Goal: Complete application form

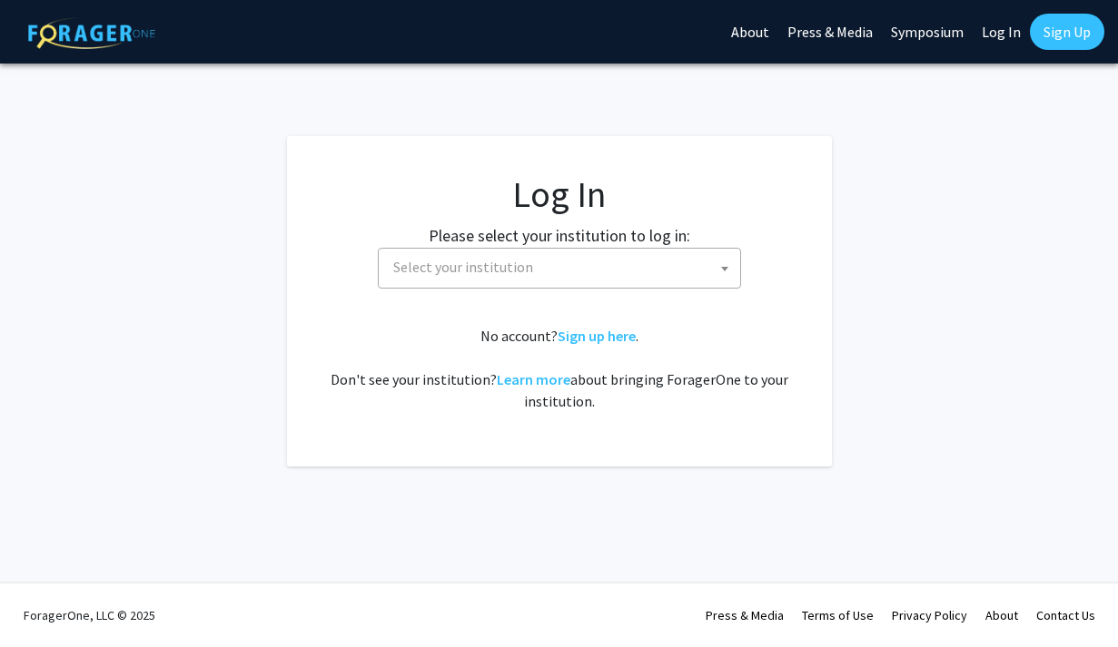
select select
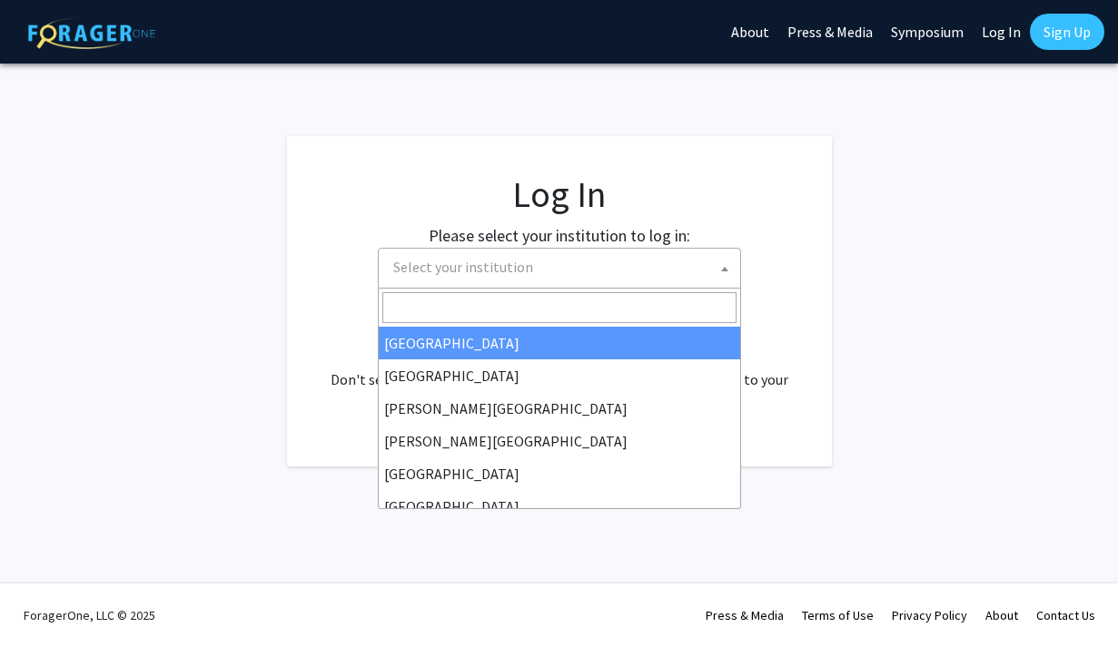
click at [569, 268] on span "Select your institution" at bounding box center [563, 267] width 354 height 37
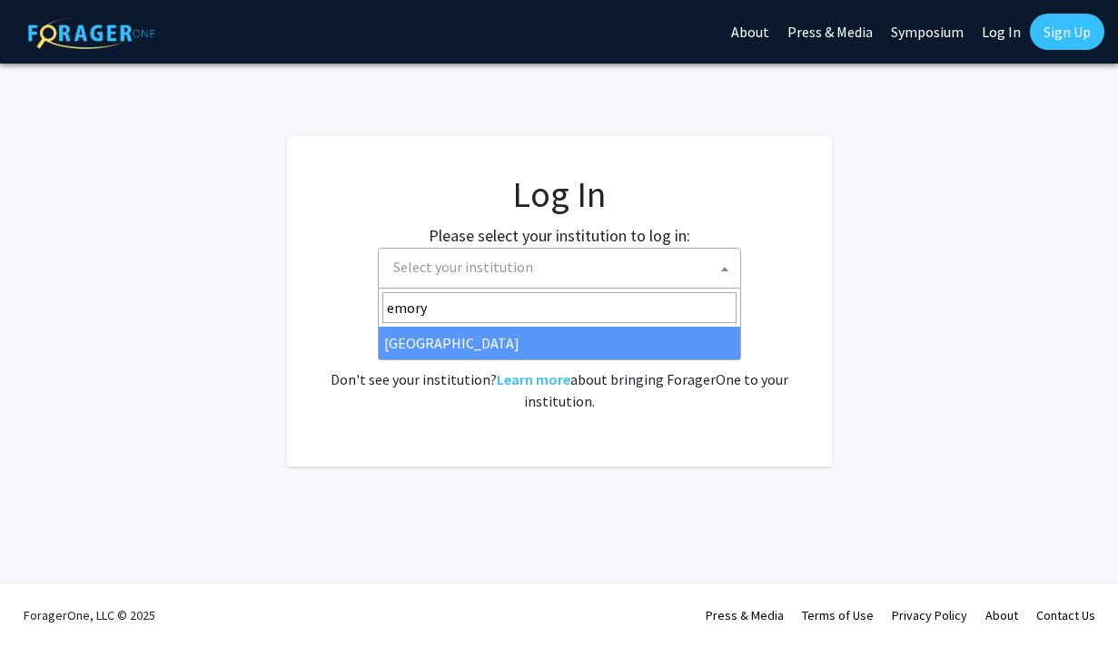
type input "emory"
select select "12"
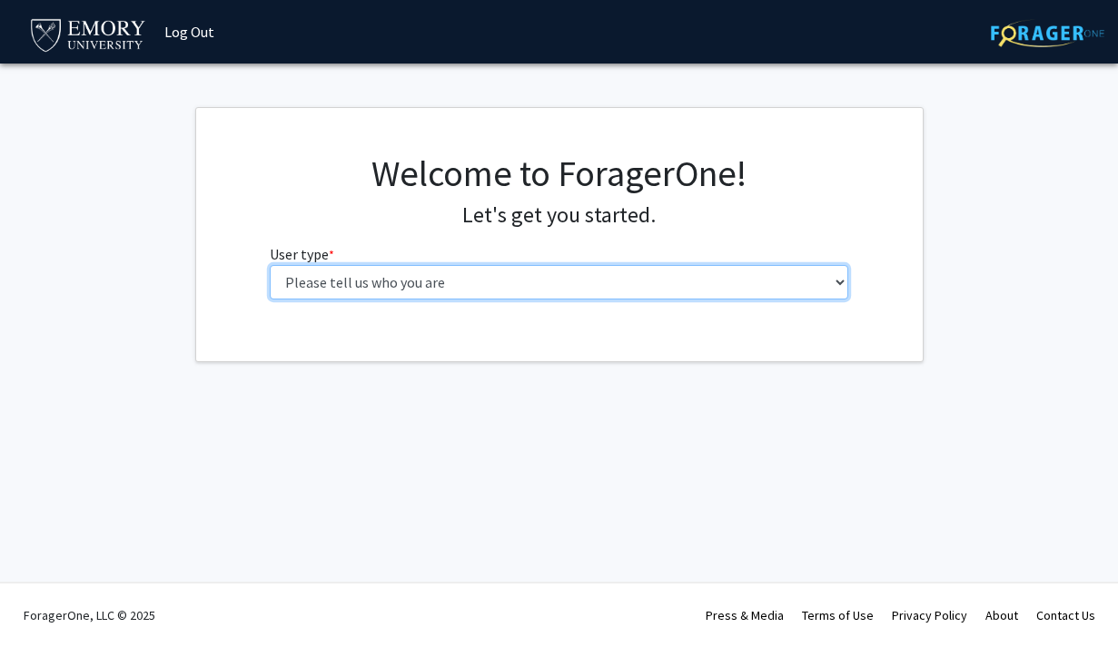
click at [310, 288] on select "Please tell us who you are Undergraduate Student Master's Student Doctoral Cand…" at bounding box center [559, 282] width 578 height 34
select select "1: undergrad"
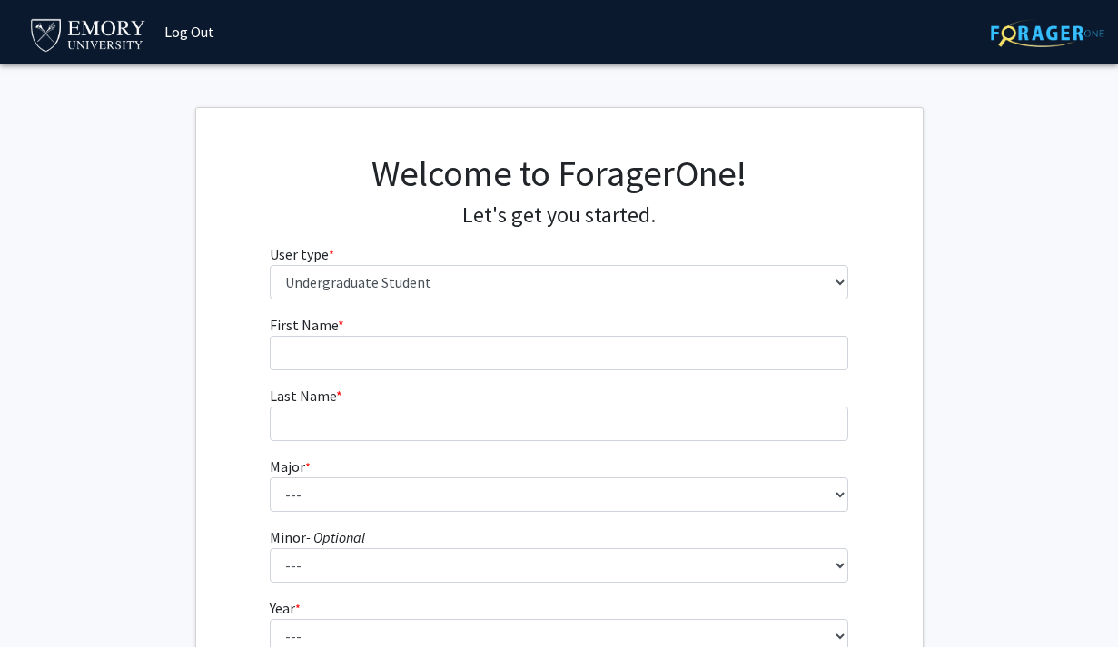
click at [413, 334] on fg-input "First Name * required" at bounding box center [559, 342] width 578 height 56
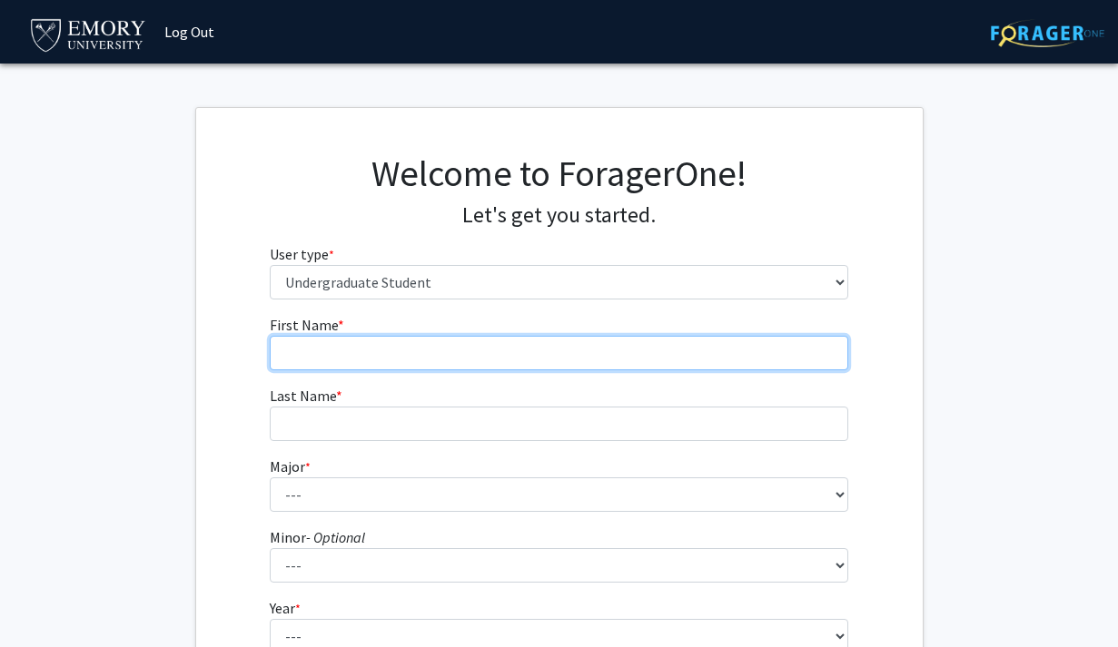
click at [414, 346] on input "First Name * required" at bounding box center [559, 353] width 578 height 34
type input "Yiying"
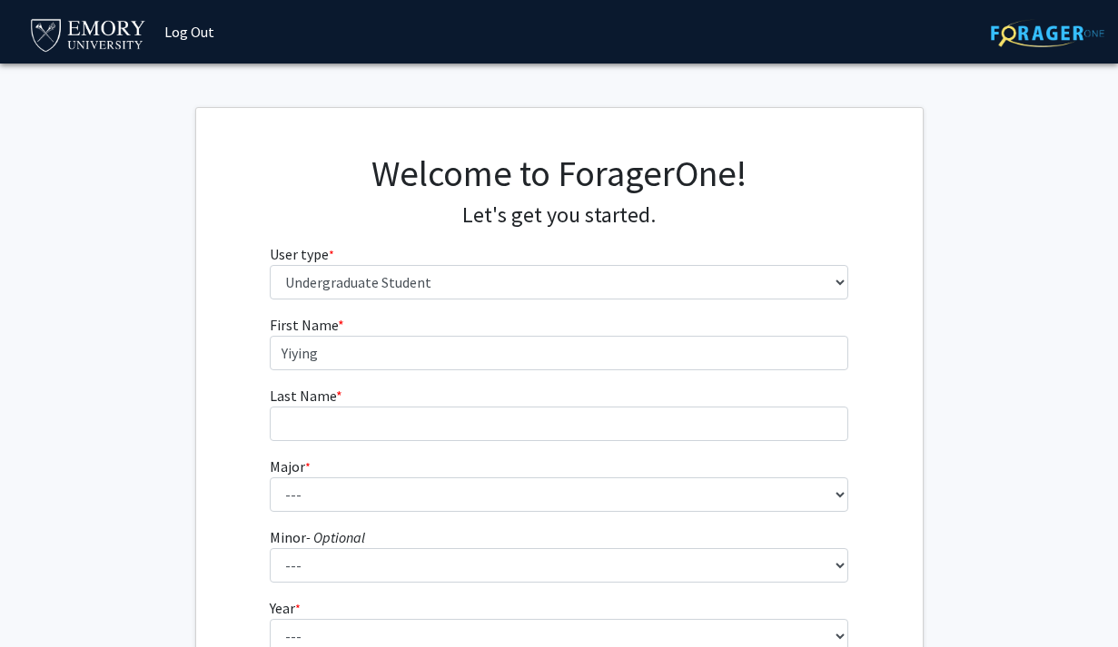
type input "Zhang"
click at [420, 512] on form "First Name * required Yiying Last Name * required Zhang Major * required --- Ac…" at bounding box center [559, 535] width 578 height 443
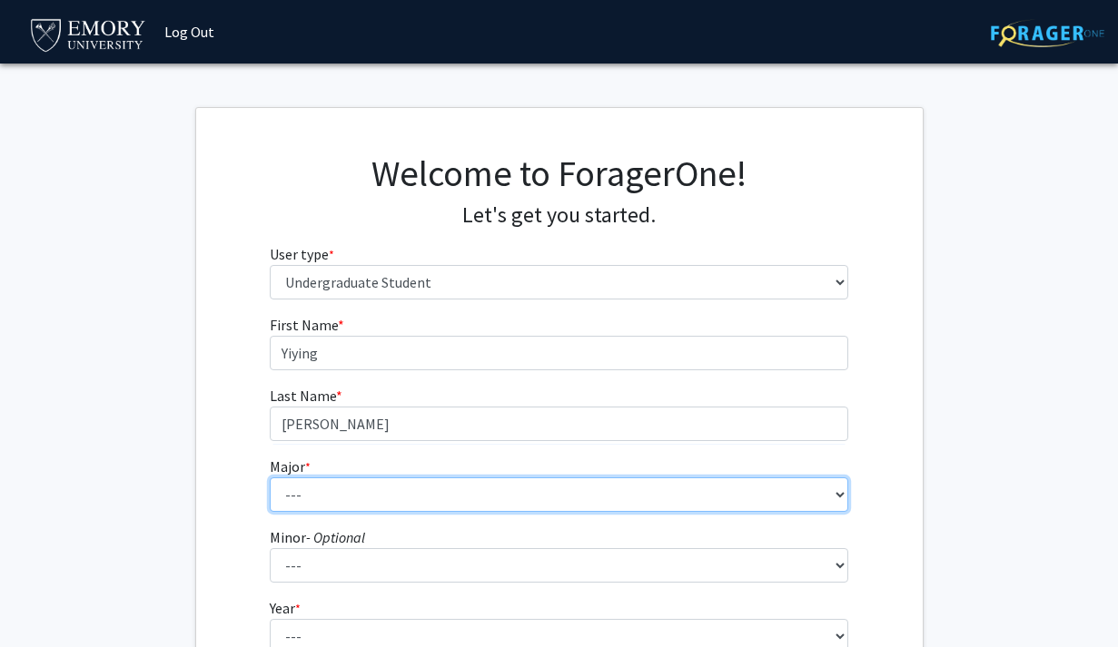
click at [420, 501] on select "--- Accounting African American Studies African Studies American Studies Analyt…" at bounding box center [559, 495] width 578 height 34
select select "66: 1026"
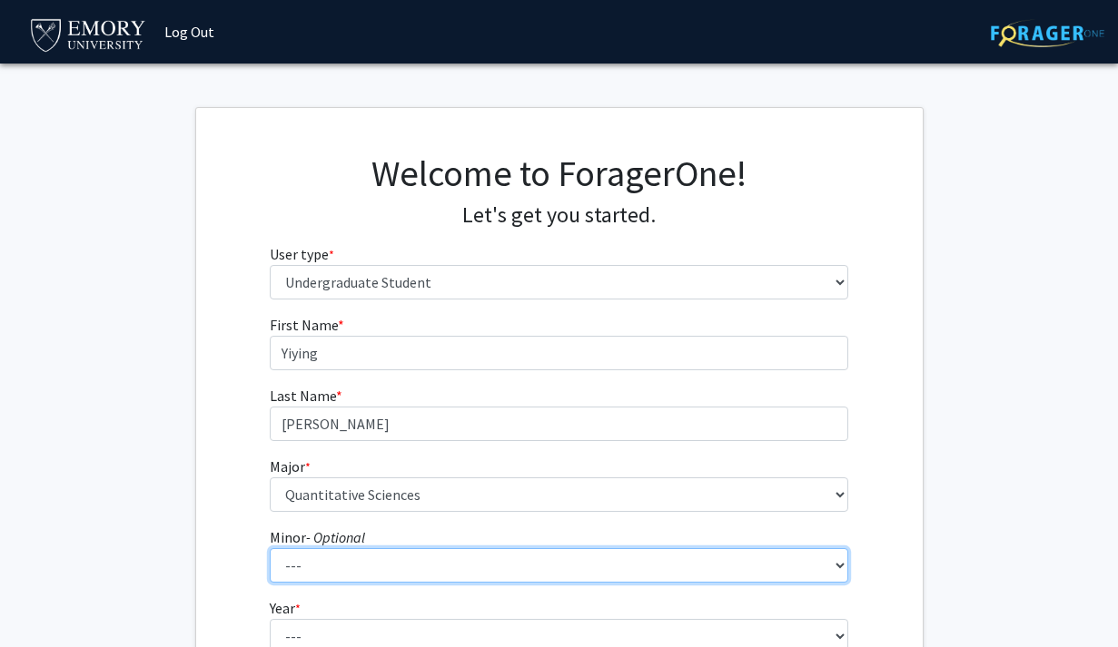
click at [419, 556] on select "--- African American Studies African Studies American Studies Ancient Mediterra…" at bounding box center [559, 565] width 578 height 34
select select "49: 776"
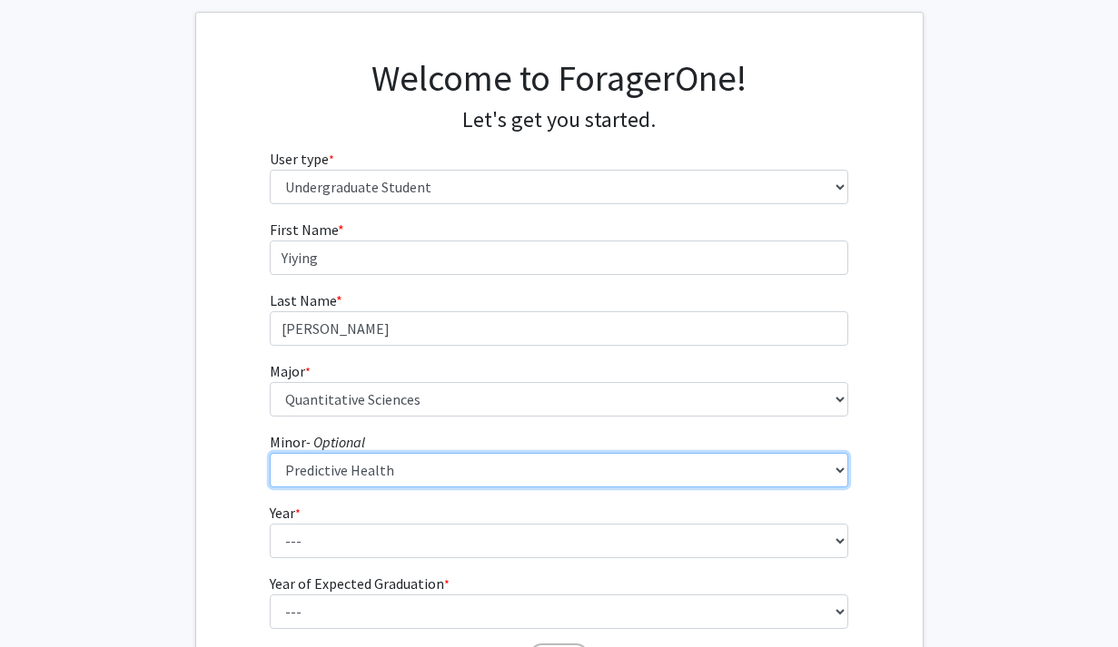
scroll to position [97, 0]
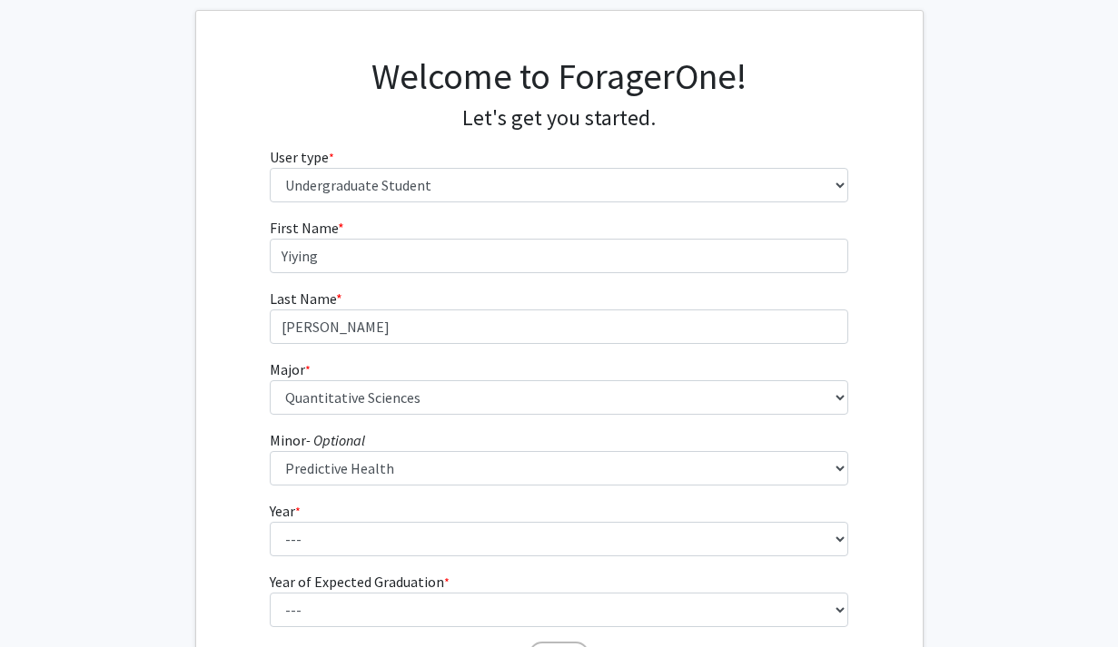
click at [428, 517] on fg-select "Year * required --- First-year Sophomore Junior Senior Postbaccalaureate Certif…" at bounding box center [559, 528] width 578 height 56
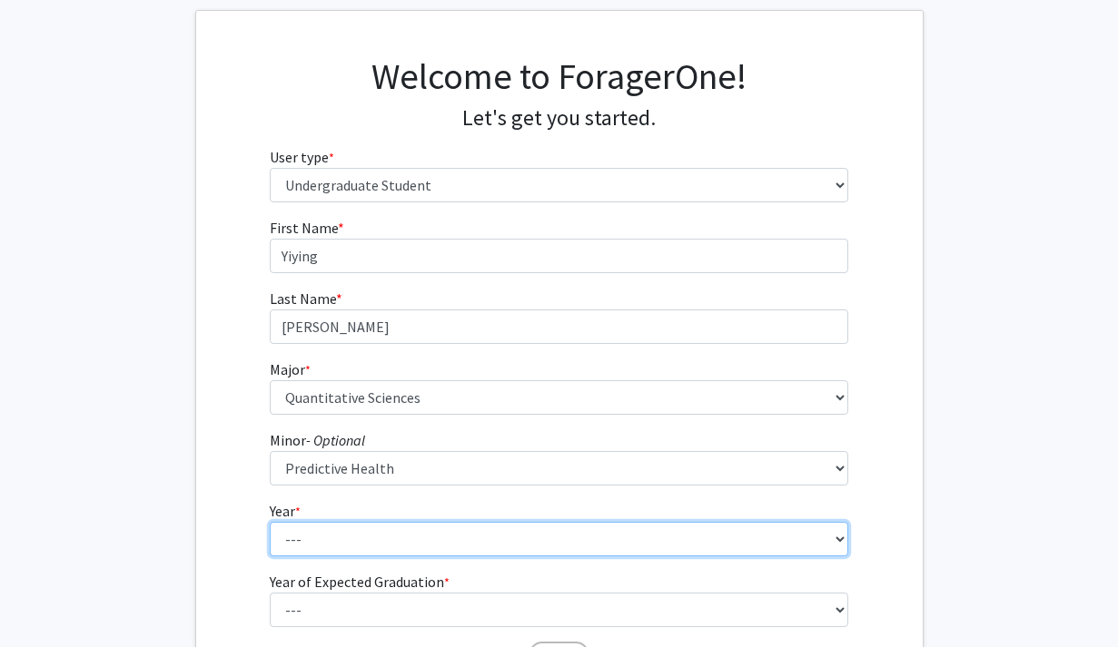
click at [428, 548] on select "--- First-year Sophomore Junior Senior Postbaccalaureate Certificate" at bounding box center [559, 539] width 578 height 34
select select "3: junior"
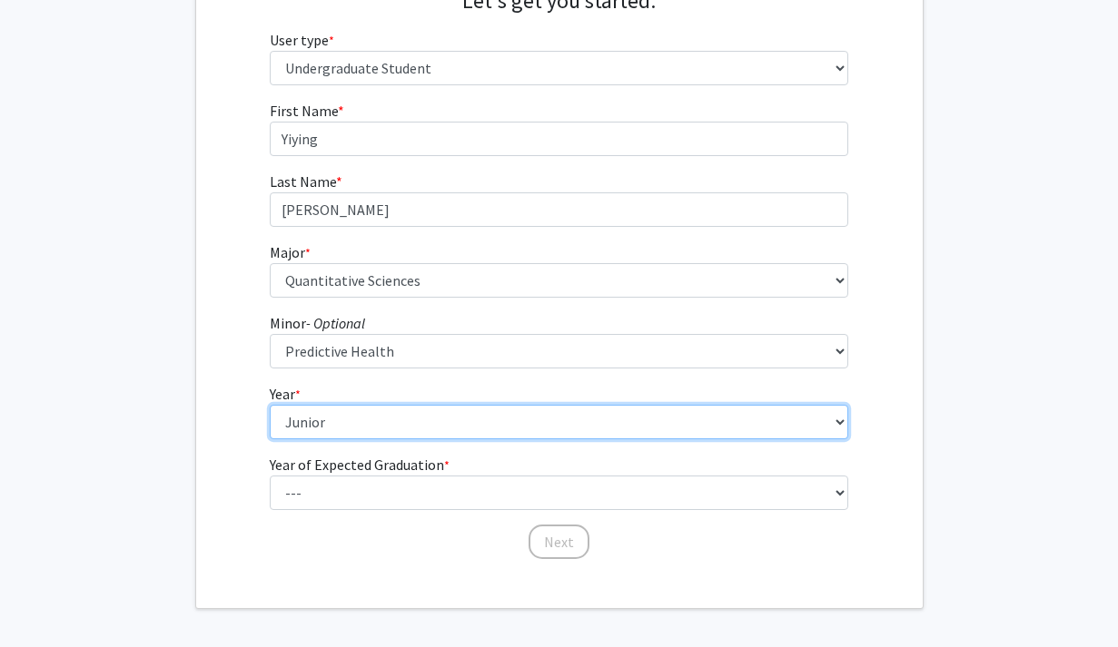
scroll to position [216, 0]
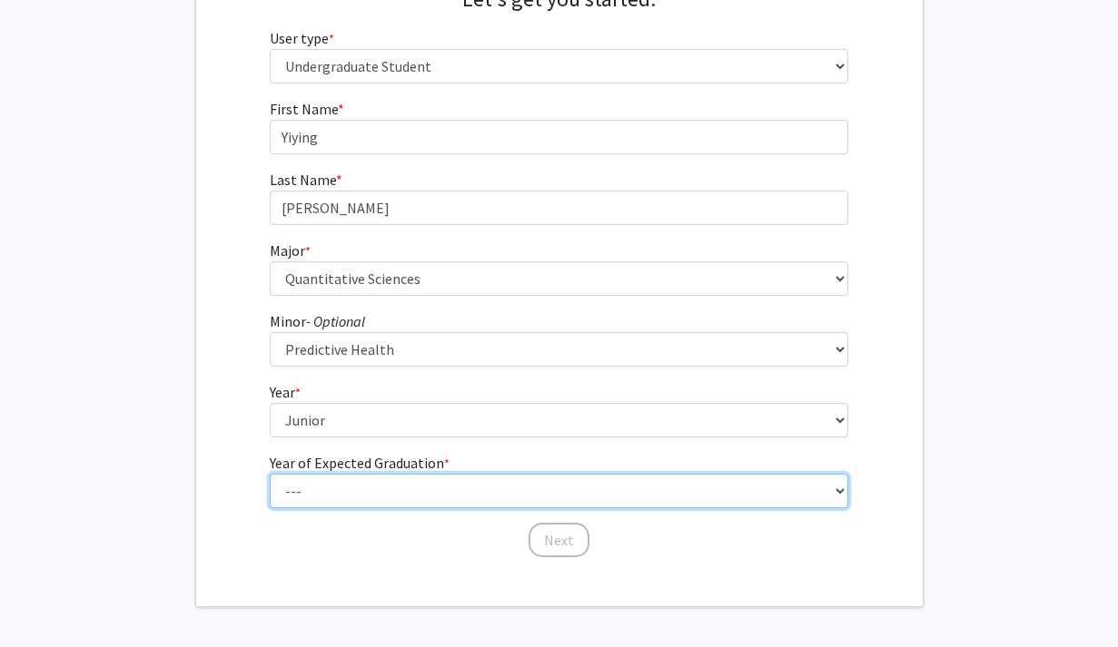
click at [428, 481] on select "--- 2025 2026 2027 2028 2029 2030 2031 2032 2033 2034" at bounding box center [559, 491] width 578 height 34
select select "3: 2027"
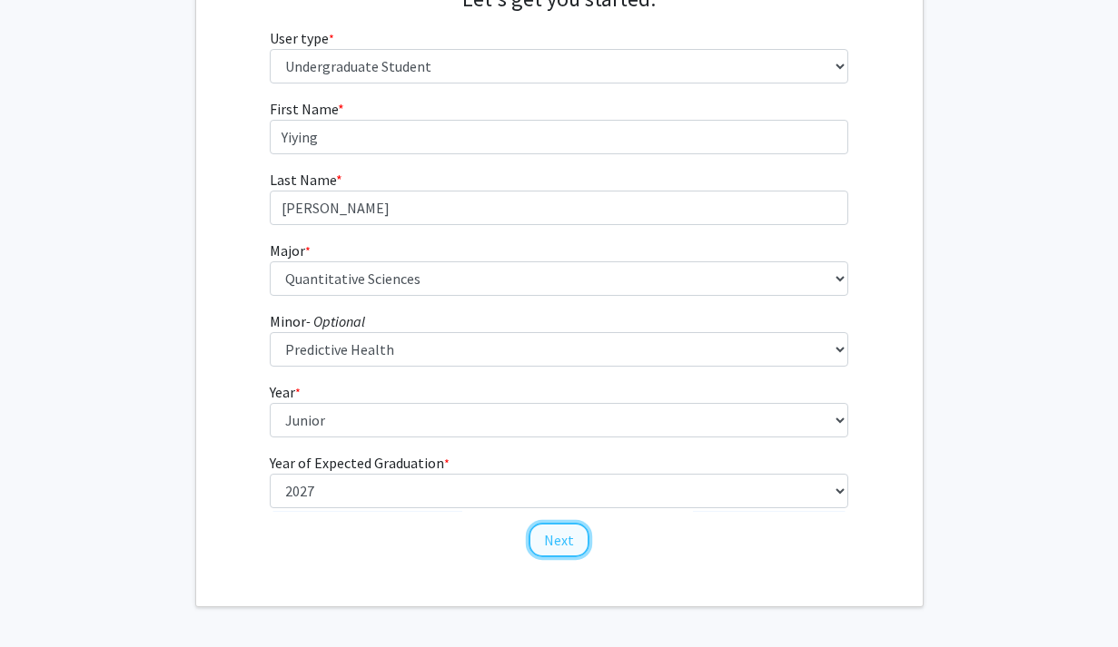
click at [547, 540] on button "Next" at bounding box center [558, 540] width 61 height 34
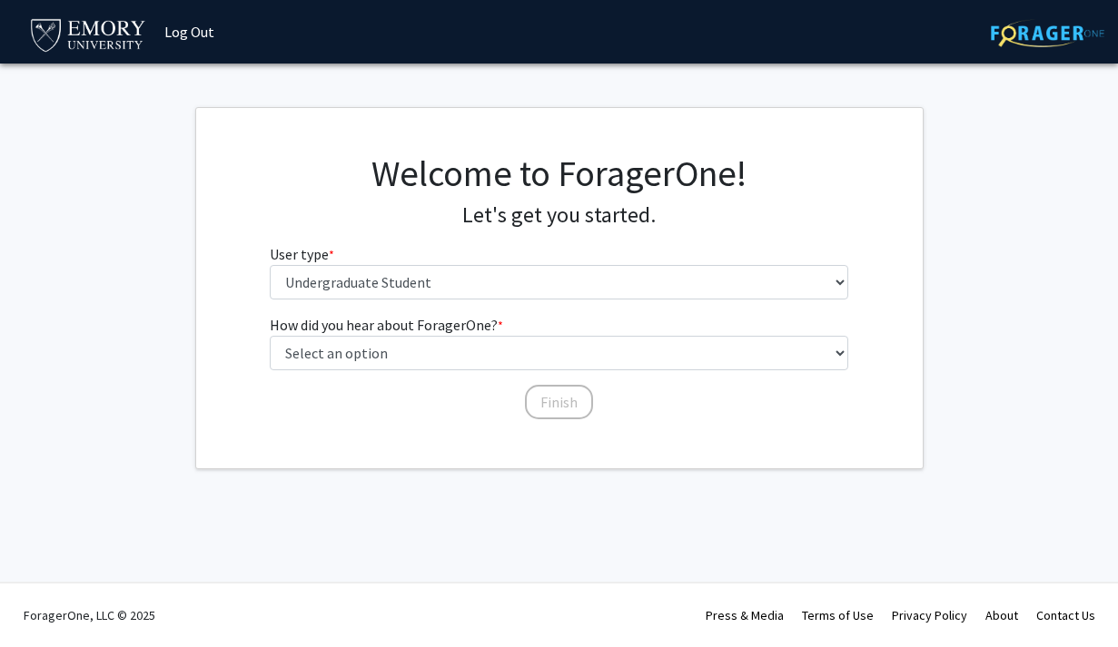
scroll to position [0, 0]
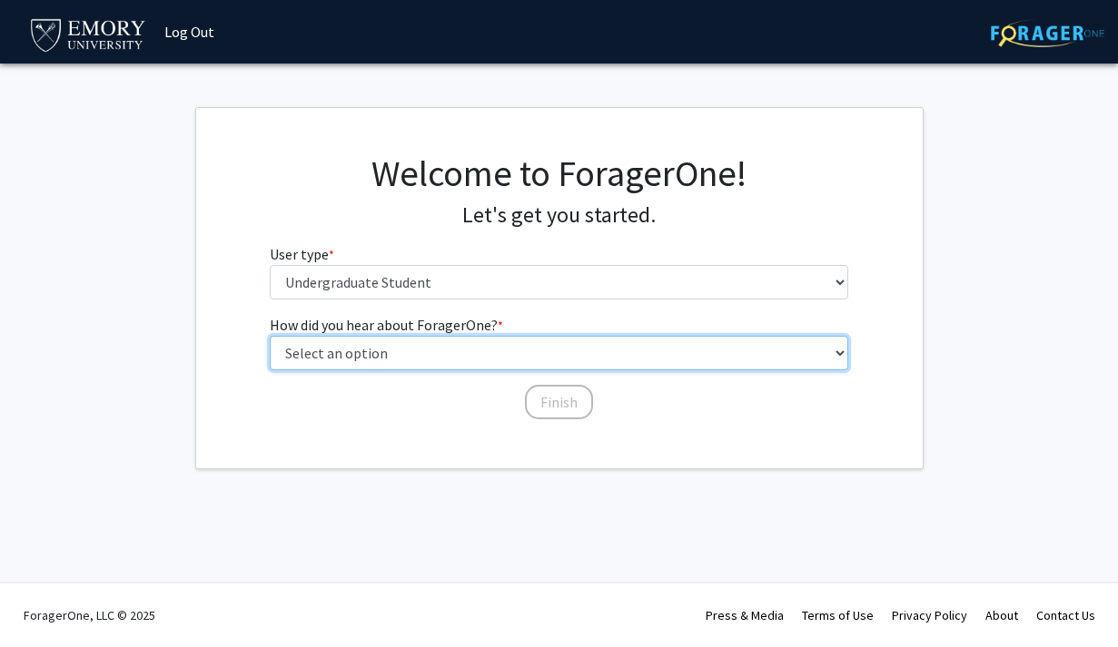
click at [487, 347] on select "Select an option Peer/student recommendation Faculty/staff recommendation Unive…" at bounding box center [559, 353] width 578 height 34
select select "2: faculty_recommendation"
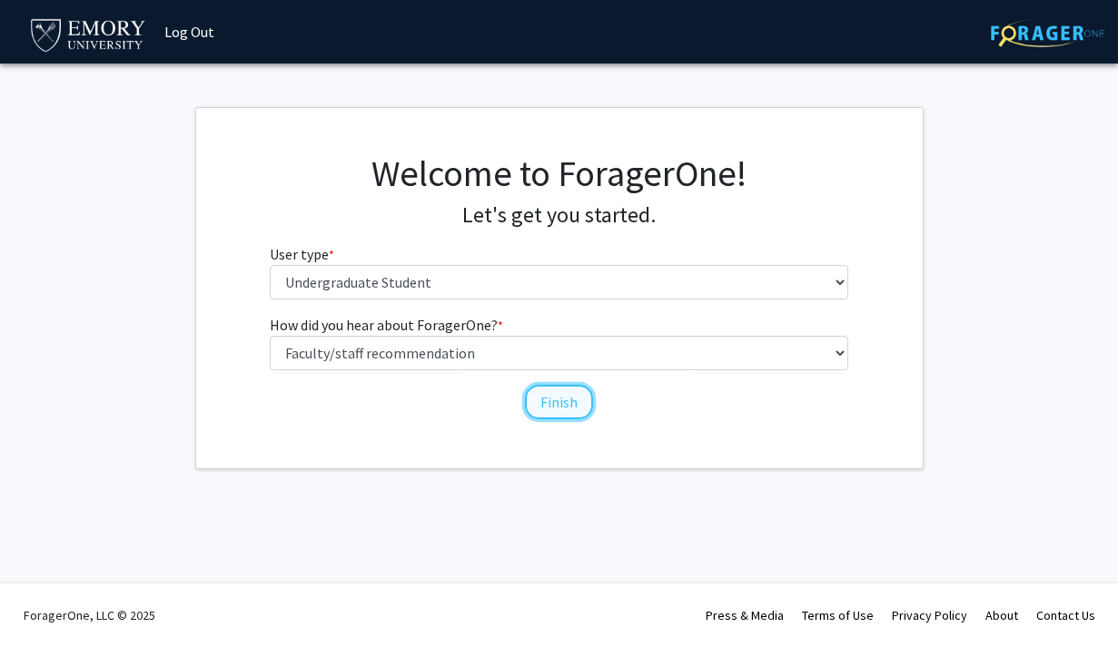
click at [542, 398] on button "Finish" at bounding box center [559, 402] width 68 height 34
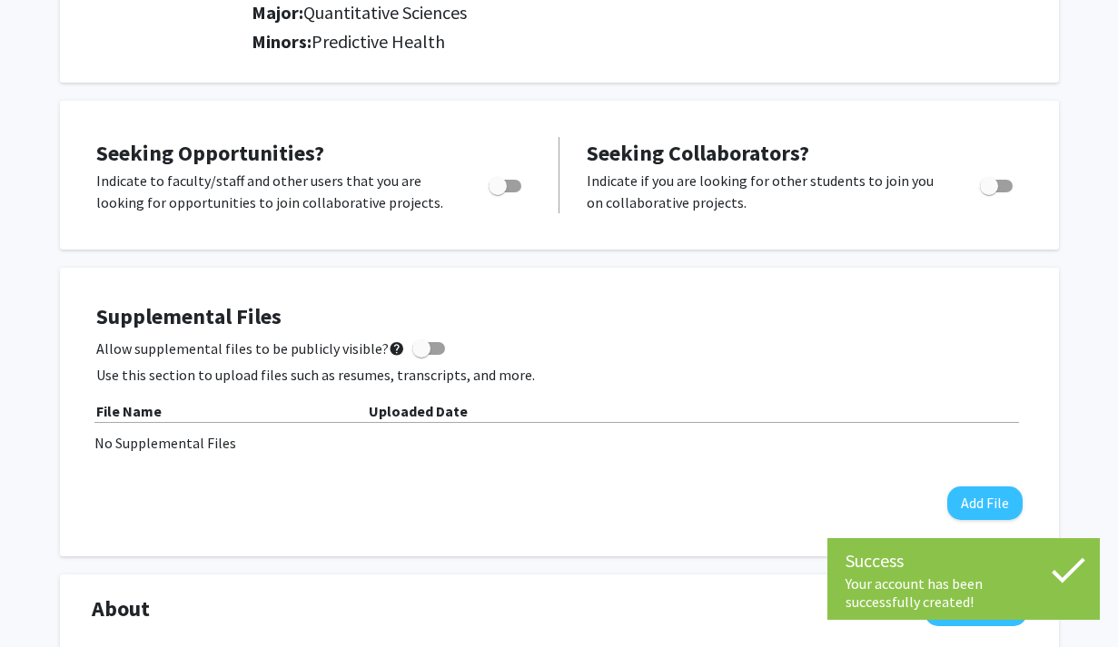
scroll to position [176, 0]
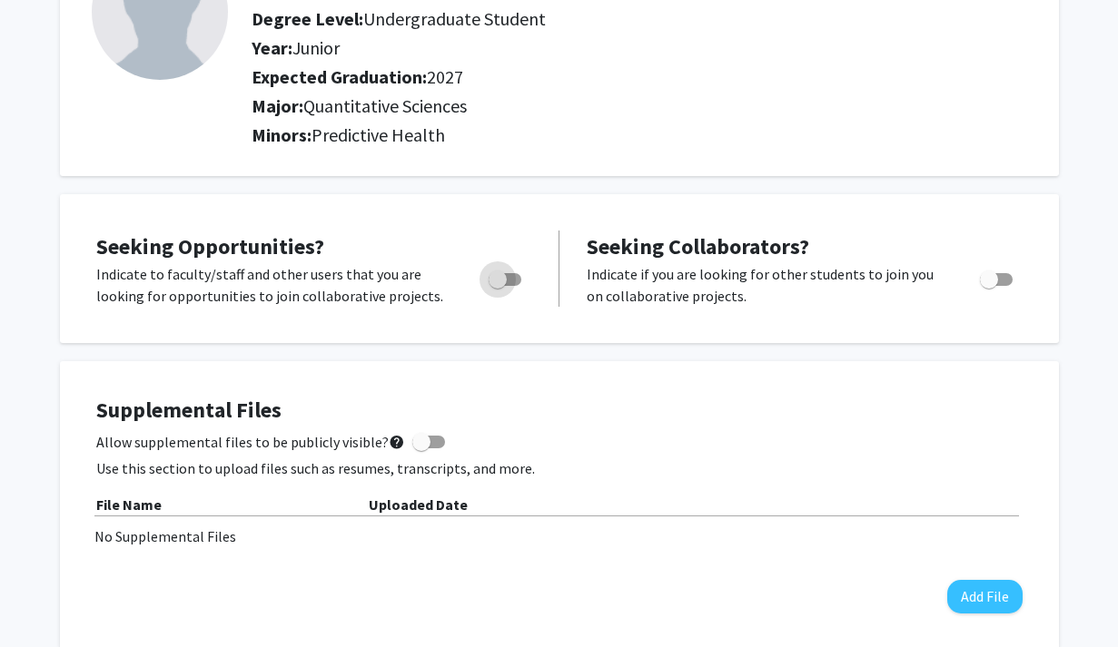
click at [504, 285] on span "Toggle" at bounding box center [497, 280] width 18 height 18
click at [497, 286] on input "Are you actively seeking opportunities?" at bounding box center [497, 286] width 1 height 1
checkbox input "true"
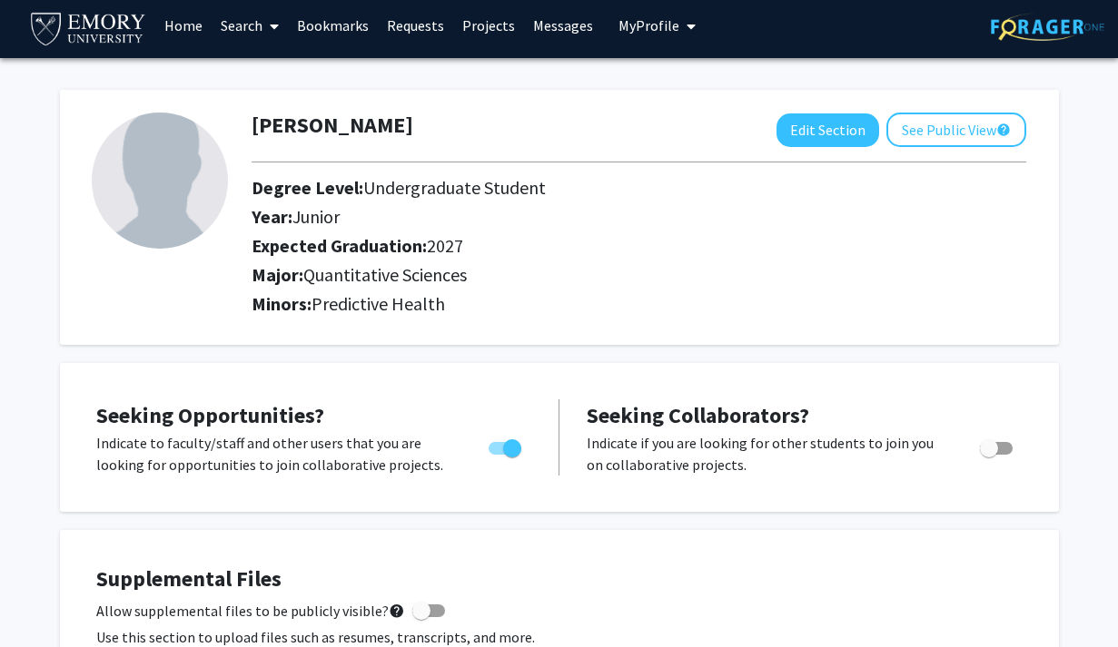
scroll to position [5, 0]
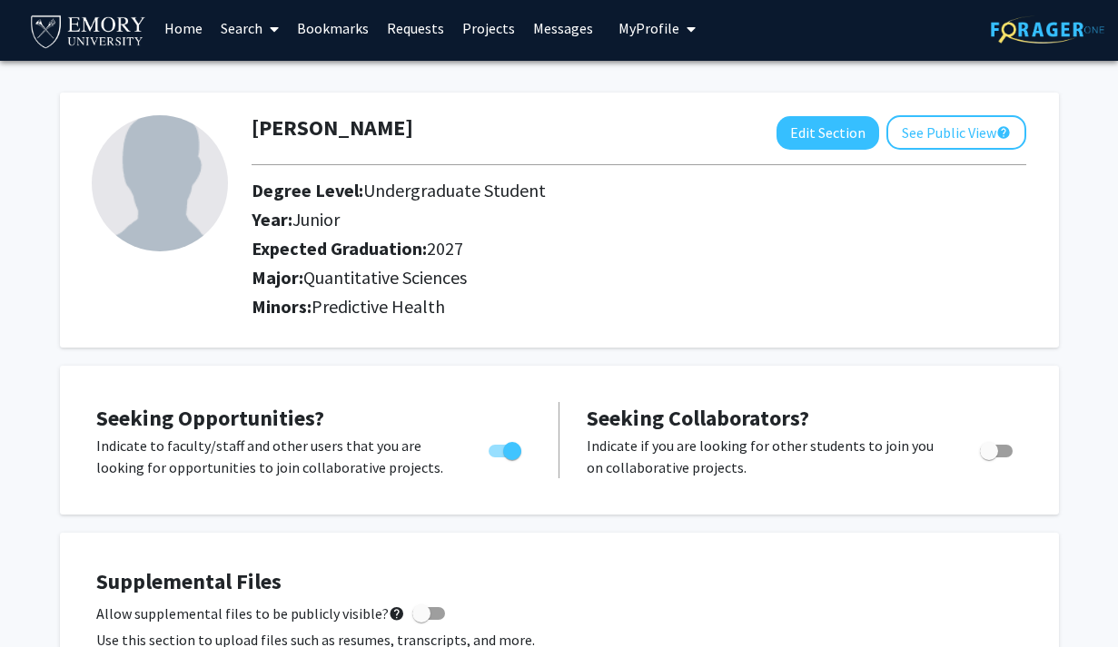
click at [188, 33] on link "Home" at bounding box center [183, 28] width 56 height 64
